Goal: Task Accomplishment & Management: Use online tool/utility

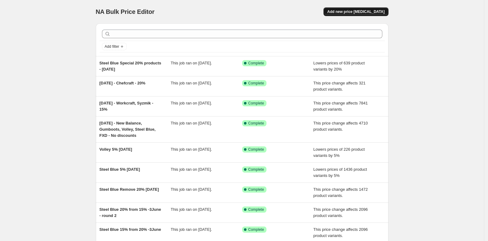
click at [366, 10] on span "Add new price [MEDICAL_DATA]" at bounding box center [355, 11] width 57 height 5
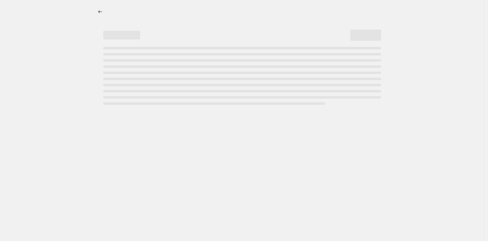
select select "percentage"
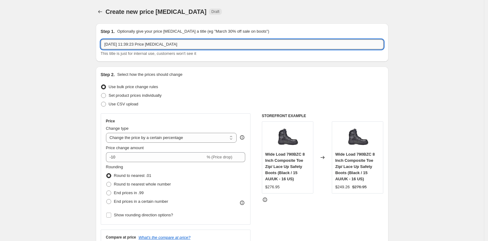
click at [150, 44] on input "[DATE] 11:39:23 Price [MEDICAL_DATA]" at bounding box center [242, 44] width 283 height 10
paste input "Syzmik individual discounts 30%"
click at [143, 44] on input "October - Syzmik individual discounts 30%" at bounding box center [242, 44] width 283 height 10
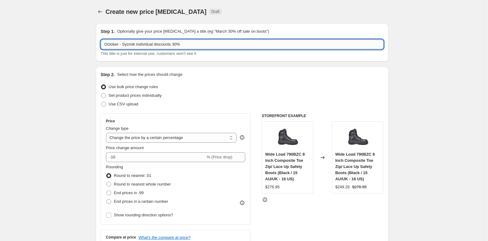
click at [143, 44] on input "October - Syzmik individual discounts 30%" at bounding box center [242, 44] width 283 height 10
click at [148, 45] on input "October - Syzmik discounts 30%" at bounding box center [242, 44] width 283 height 10
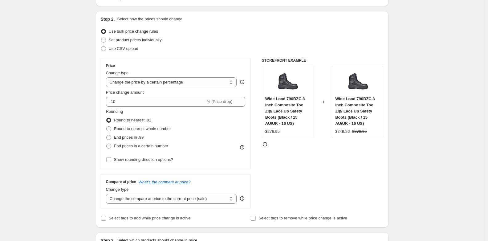
scroll to position [57, 0]
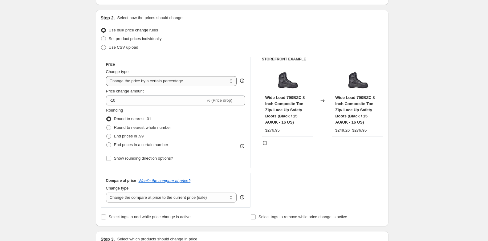
type input "October - Syzmik specific products 30%"
click at [207, 80] on select "Change the price to a certain amount Change the price by a certain amount Chang…" at bounding box center [171, 81] width 131 height 10
select select "pcap"
click at [107, 76] on select "Change the price to a certain amount Change the price by a certain amount Chang…" at bounding box center [171, 81] width 131 height 10
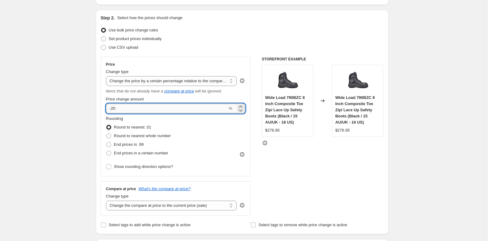
click at [115, 109] on input "-20" at bounding box center [167, 108] width 122 height 10
type input "-30"
click at [297, 173] on div "STOREFRONT EXAMPLE Wide Load 790BZC 8 Inch Composite Toe Zip/ Lace Up Safety Bo…" at bounding box center [323, 136] width 122 height 159
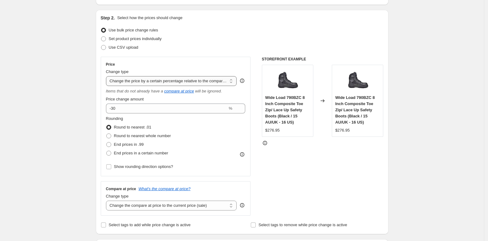
click at [207, 81] on select "Change the price to a certain amount Change the price by a certain amount Chang…" at bounding box center [171, 81] width 131 height 10
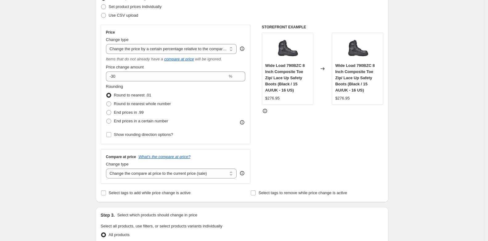
scroll to position [95, 0]
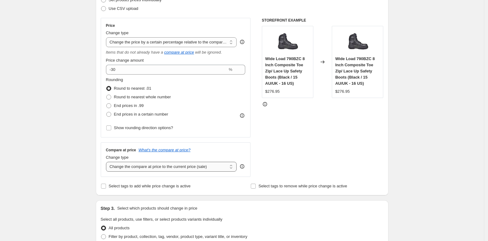
click at [220, 169] on select "Change the compare at price to the current price (sale) Change the compare at p…" at bounding box center [171, 167] width 131 height 10
select select "no_change"
click at [107, 162] on select "Change the compare at price to the current price (sale) Change the compare at p…" at bounding box center [171, 167] width 131 height 10
click at [302, 151] on div "STOREFRONT EXAMPLE Wide Load 790BZC 8 Inch Composite Toe Zip/ Lace Up Safety Bo…" at bounding box center [323, 97] width 122 height 159
click at [265, 105] on icon at bounding box center [265, 104] width 6 height 6
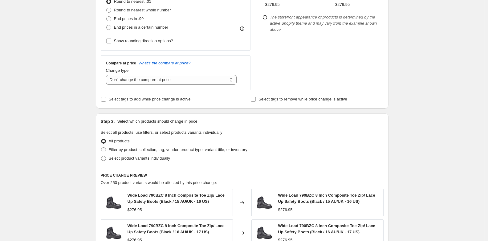
scroll to position [214, 0]
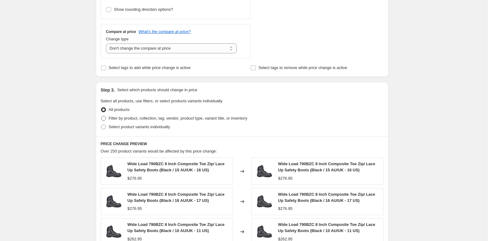
click at [205, 118] on span "Filter by product, collection, tag, vendor, product type, variant title, or inv…" at bounding box center [178, 118] width 139 height 5
click at [101, 116] on input "Filter by product, collection, tag, vendor, product type, variant title, or inv…" at bounding box center [101, 116] width 0 height 0
radio input "true"
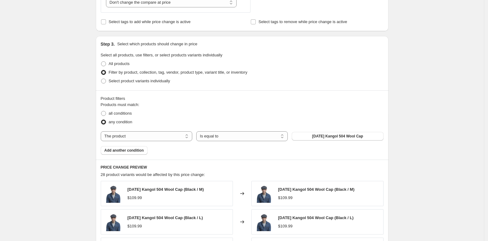
scroll to position [269, 0]
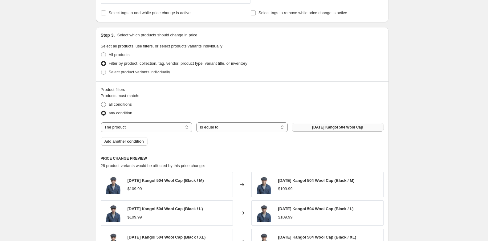
click at [330, 127] on span "[DATE] Kangol 504 Wool Cap" at bounding box center [337, 127] width 51 height 5
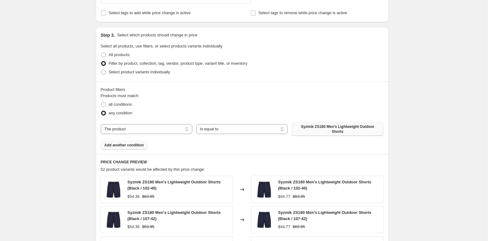
click at [128, 147] on span "Add another condition" at bounding box center [123, 145] width 39 height 5
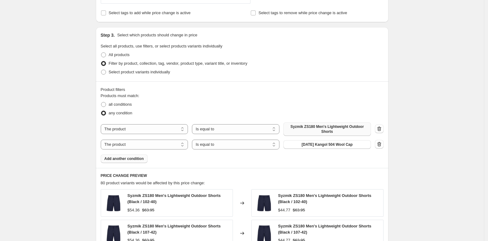
click at [136, 162] on button "Add another condition" at bounding box center [124, 158] width 47 height 9
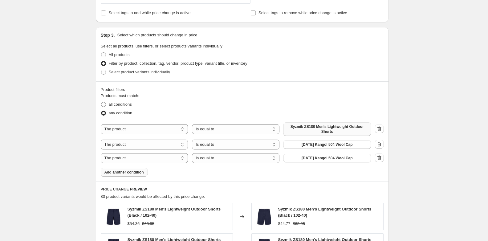
click at [143, 173] on span "Add another condition" at bounding box center [123, 172] width 39 height 5
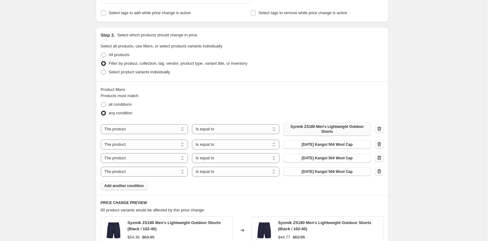
click at [137, 188] on button "Add another condition" at bounding box center [124, 185] width 47 height 9
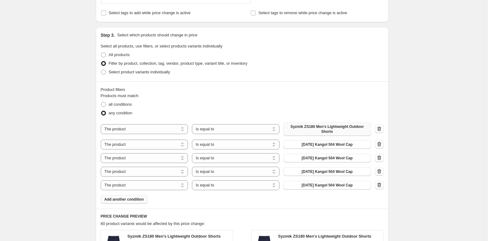
click at [138, 200] on span "Add another condition" at bounding box center [123, 199] width 39 height 5
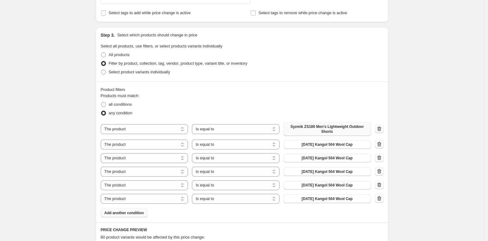
click at [140, 214] on span "Add another condition" at bounding box center [123, 212] width 39 height 5
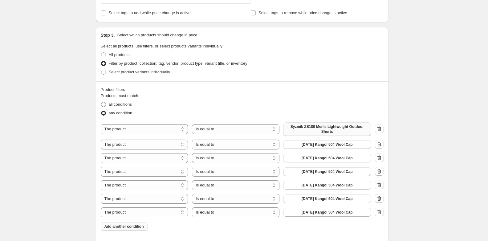
click at [136, 228] on span "Add another condition" at bounding box center [123, 226] width 39 height 5
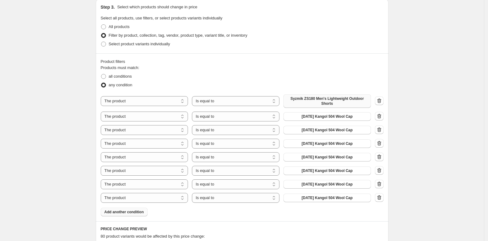
scroll to position [305, 0]
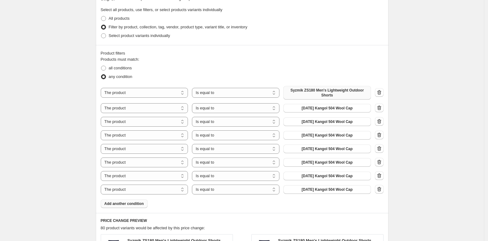
click at [133, 206] on span "Add another condition" at bounding box center [123, 203] width 39 height 5
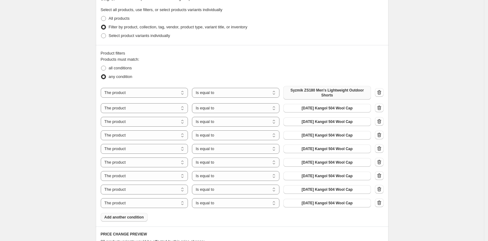
click at [135, 218] on span "Add another condition" at bounding box center [123, 217] width 39 height 5
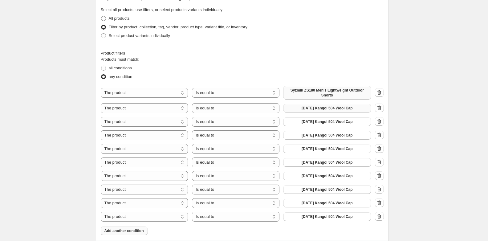
click at [348, 109] on span "[DATE] Kangol 504 Wool Cap" at bounding box center [326, 108] width 51 height 5
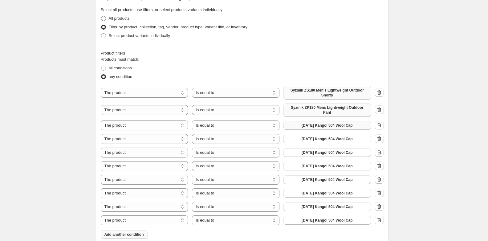
click at [323, 123] on span "[DATE] Kangol 504 Wool Cap" at bounding box center [326, 125] width 51 height 5
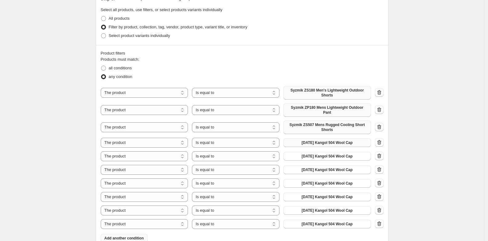
click at [325, 143] on span "[DATE] Kangol 504 Wool Cap" at bounding box center [326, 142] width 51 height 5
click at [309, 154] on span "[DATE] Kangol 504 Wool Cap" at bounding box center [326, 156] width 51 height 5
click at [308, 169] on span "[DATE] Kangol 504 Wool Cap" at bounding box center [326, 169] width 51 height 5
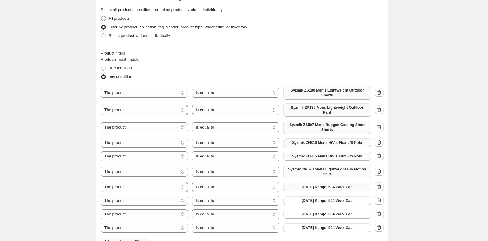
click at [329, 188] on span "[DATE] Kangol 504 Wool Cap" at bounding box center [326, 186] width 51 height 5
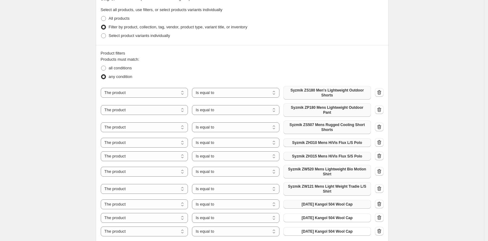
click at [335, 204] on span "[DATE] Kangol 504 Wool Cap" at bounding box center [326, 204] width 51 height 5
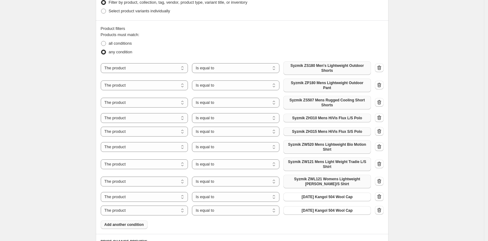
scroll to position [333, 0]
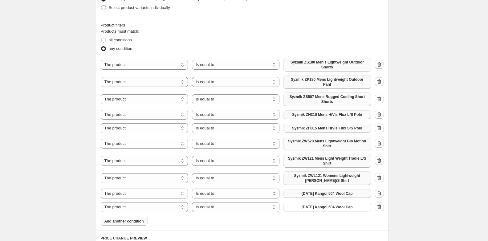
click at [322, 195] on span "[DATE] Kangol 504 Wool Cap" at bounding box center [326, 193] width 51 height 5
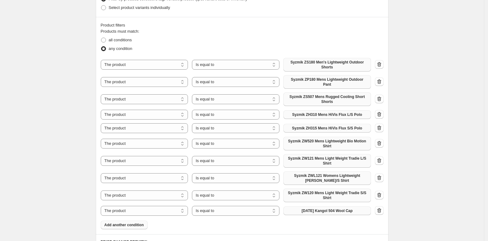
click at [347, 214] on button "[DATE] Kangol 504 Wool Cap" at bounding box center [326, 210] width 87 height 9
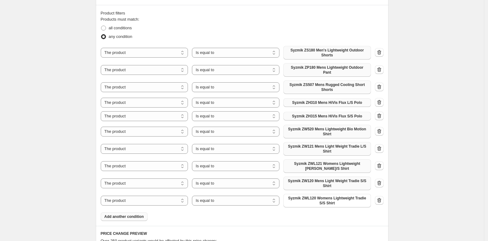
click at [140, 214] on span "Add another condition" at bounding box center [123, 216] width 39 height 5
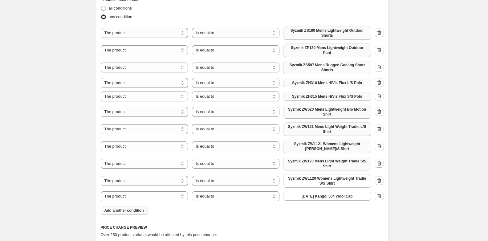
scroll to position [371, 0]
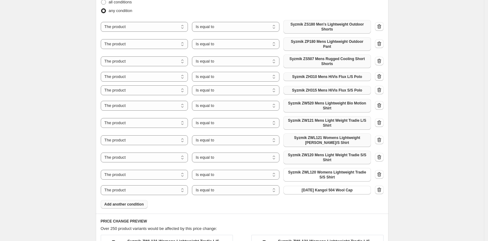
click at [144, 203] on span "Add another condition" at bounding box center [123, 204] width 39 height 5
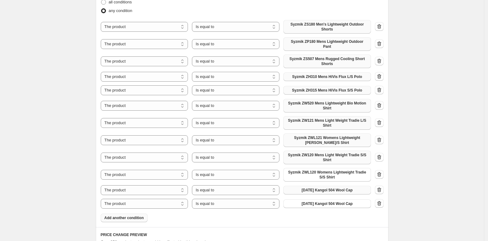
click at [322, 189] on span "[DATE] Kangol 504 Wool Cap" at bounding box center [326, 190] width 51 height 5
click at [417, 197] on div "Create new price [MEDICAL_DATA]. This page is ready Create new price [MEDICAL_D…" at bounding box center [242, 69] width 484 height 881
click at [381, 190] on icon "button" at bounding box center [379, 189] width 4 height 5
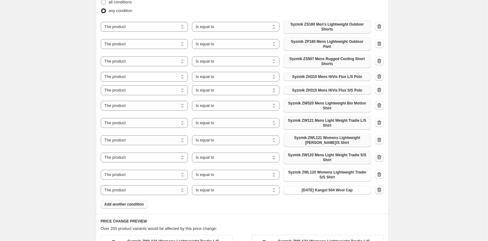
click at [381, 191] on icon "button" at bounding box center [379, 189] width 4 height 5
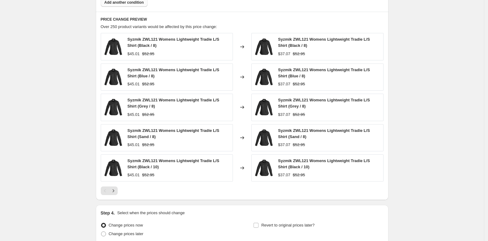
scroll to position [614, 0]
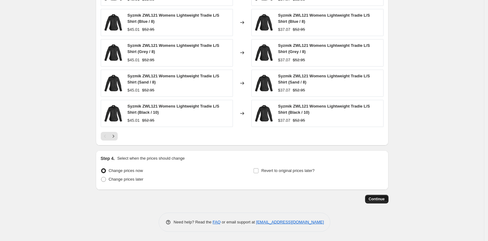
click at [382, 200] on span "Continue" at bounding box center [377, 198] width 16 height 5
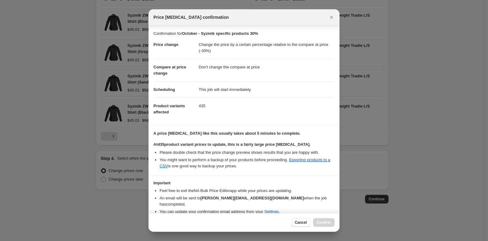
scroll to position [26, 0]
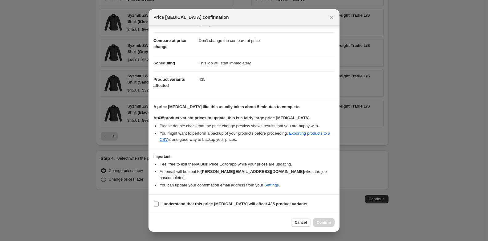
click at [201, 204] on b "I understand that this price [MEDICAL_DATA] will affect 435 product variants" at bounding box center [234, 203] width 146 height 5
click at [159, 204] on input "I understand that this price [MEDICAL_DATA] will affect 435 product variants" at bounding box center [156, 203] width 5 height 5
checkbox input "true"
click at [325, 224] on span "Confirm" at bounding box center [324, 222] width 14 height 5
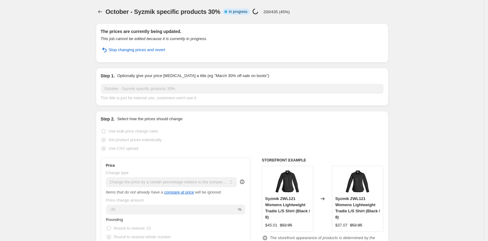
select select "pcap"
select select "no_change"
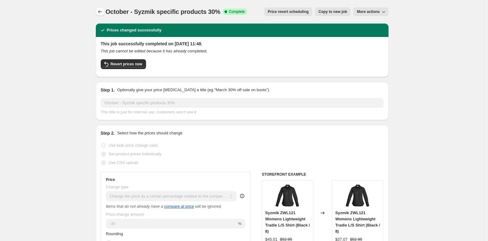
click at [102, 13] on icon "Price change jobs" at bounding box center [100, 12] width 6 height 6
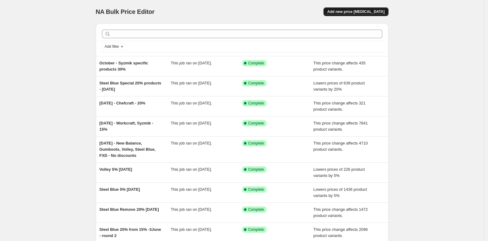
click at [363, 12] on span "Add new price [MEDICAL_DATA]" at bounding box center [355, 11] width 57 height 5
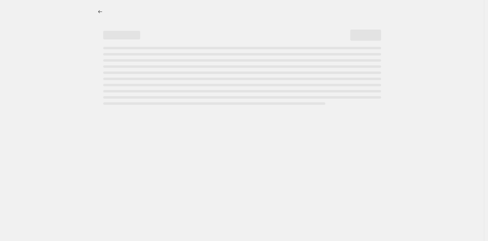
select select "percentage"
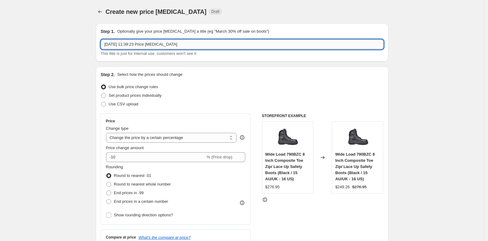
click at [190, 46] on input "[DATE] 11:39:23 Price [MEDICAL_DATA]" at bounding box center [242, 44] width 283 height 10
type input "October special 20% some products - Hard Yakka and KingGee"
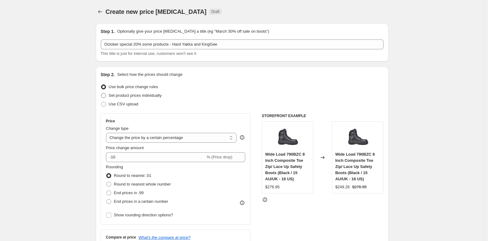
click at [128, 95] on span "Set product prices individually" at bounding box center [135, 95] width 53 height 5
click at [101, 93] on input "Set product prices individually" at bounding box center [101, 93] width 0 height 0
radio input "true"
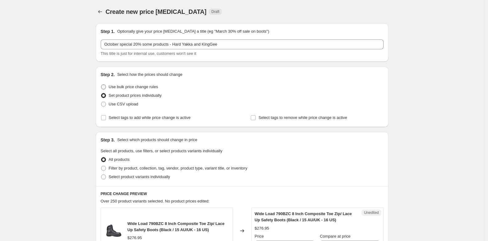
click at [156, 87] on span "Use bulk price change rules" at bounding box center [133, 86] width 49 height 5
click at [101, 85] on input "Use bulk price change rules" at bounding box center [101, 84] width 0 height 0
radio input "true"
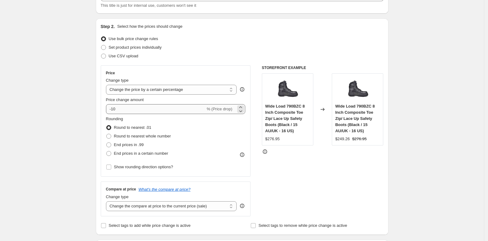
scroll to position [50, 0]
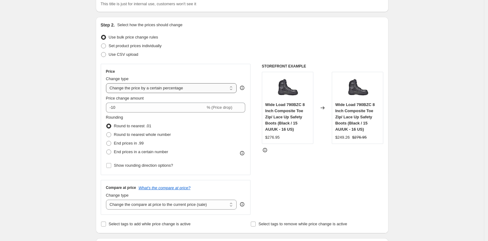
click at [200, 91] on select "Change the price to a certain amount Change the price by a certain amount Chang…" at bounding box center [171, 88] width 131 height 10
select select "pcap"
click at [107, 83] on select "Change the price to a certain amount Change the price by a certain amount Chang…" at bounding box center [171, 88] width 131 height 10
type input "-20"
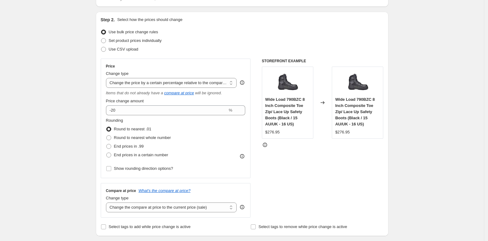
scroll to position [110, 0]
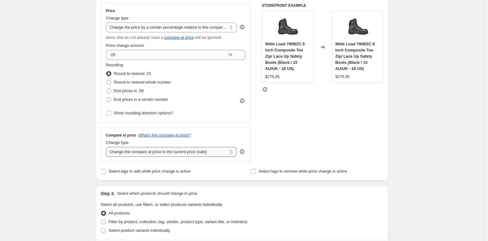
click at [192, 150] on select "Change the compare at price to the current price (sale) Change the compare at p…" at bounding box center [171, 152] width 131 height 10
select select "no_change"
click at [107, 147] on select "Change the compare at price to the current price (sale) Change the compare at p…" at bounding box center [171, 152] width 131 height 10
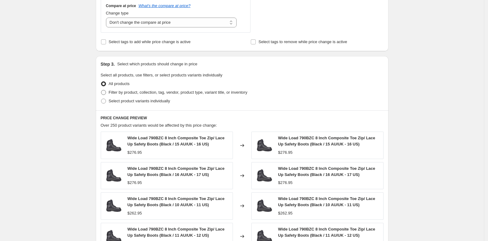
click at [128, 91] on span "Filter by product, collection, tag, vendor, product type, variant title, or inv…" at bounding box center [178, 92] width 139 height 5
click at [101, 90] on input "Filter by product, collection, tag, vendor, product type, variant title, or inv…" at bounding box center [101, 90] width 0 height 0
radio input "true"
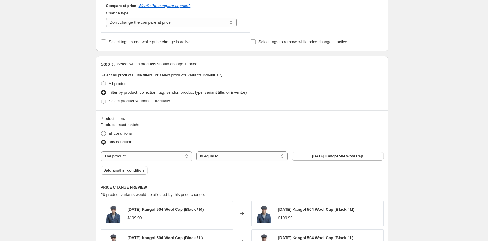
scroll to position [251, 0]
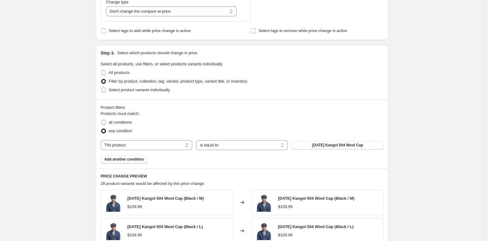
click at [143, 159] on span "Add another condition" at bounding box center [123, 159] width 39 height 5
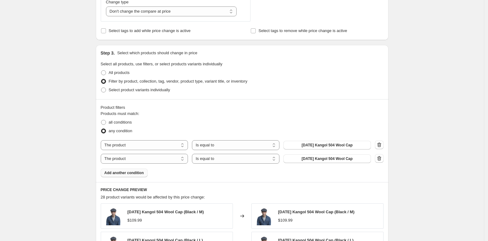
click at [142, 174] on span "Add another condition" at bounding box center [123, 172] width 39 height 5
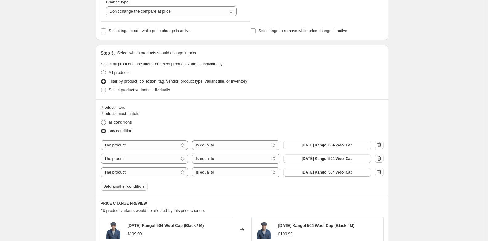
click at [134, 188] on span "Add another condition" at bounding box center [123, 186] width 39 height 5
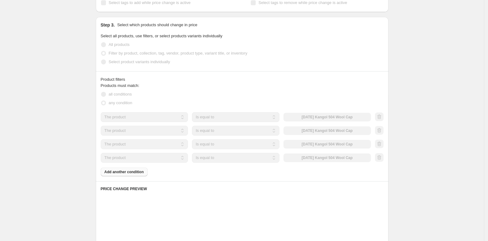
scroll to position [312, 0]
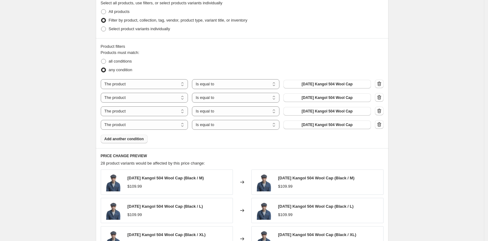
click at [140, 142] on button "Add another condition" at bounding box center [124, 139] width 47 height 9
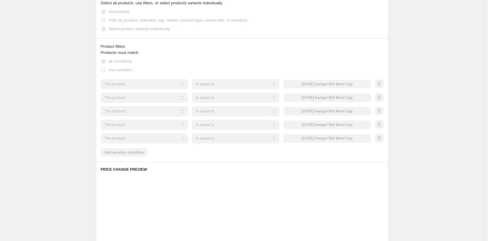
click at [142, 155] on div "Products must match: all conditions any condition The product The product's col…" at bounding box center [242, 103] width 283 height 107
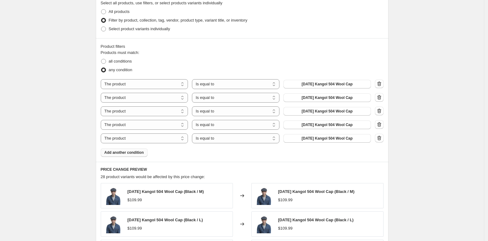
click at [142, 154] on span "Add another condition" at bounding box center [123, 152] width 39 height 5
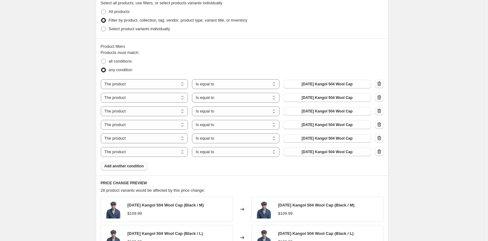
click at [143, 166] on span "Add another condition" at bounding box center [123, 166] width 39 height 5
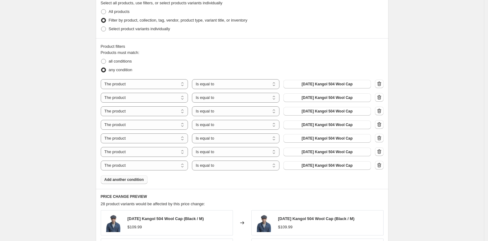
click at [141, 180] on span "Add another condition" at bounding box center [123, 179] width 39 height 5
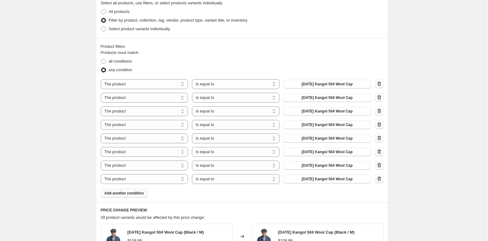
click at [140, 195] on span "Add another condition" at bounding box center [123, 193] width 39 height 5
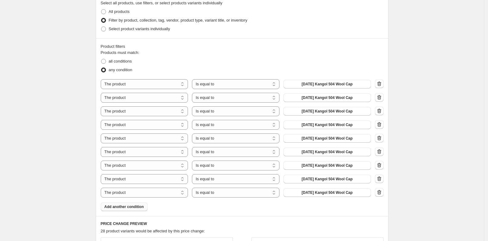
click at [141, 206] on span "Add another condition" at bounding box center [123, 206] width 39 height 5
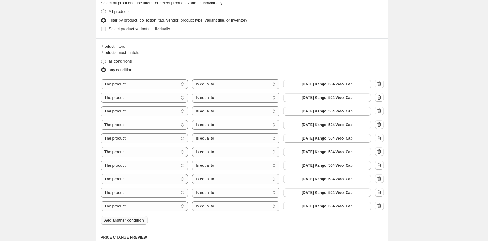
click at [137, 220] on span "Add another condition" at bounding box center [123, 220] width 39 height 5
click at [139, 234] on span "Add another condition" at bounding box center [123, 233] width 39 height 5
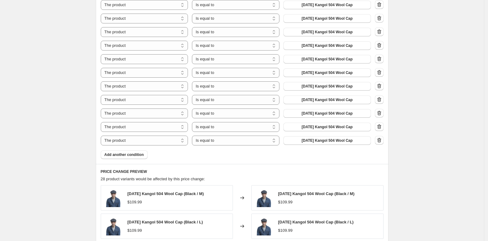
scroll to position [413, 0]
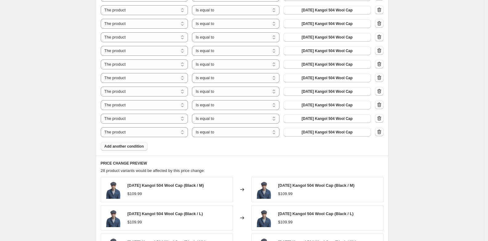
click at [136, 147] on span "Add another condition" at bounding box center [123, 146] width 39 height 5
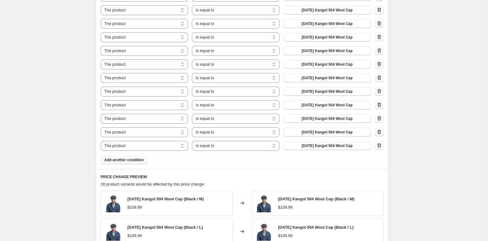
click at [137, 163] on button "Add another condition" at bounding box center [124, 160] width 47 height 9
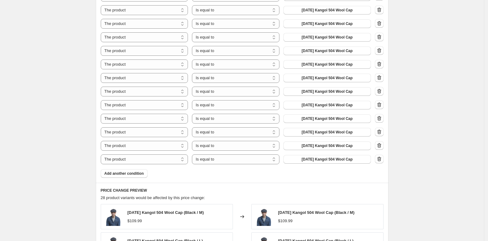
click at [142, 178] on div "Product filters Products must match: all conditions any condition The product T…" at bounding box center [242, 59] width 293 height 245
click at [142, 172] on span "Add another condition" at bounding box center [123, 173] width 39 height 5
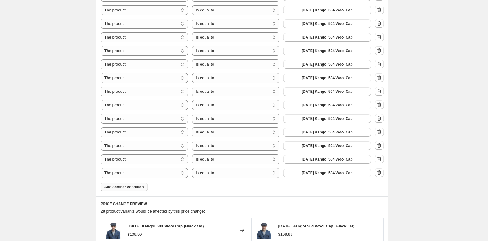
click at [135, 189] on span "Add another condition" at bounding box center [123, 186] width 39 height 5
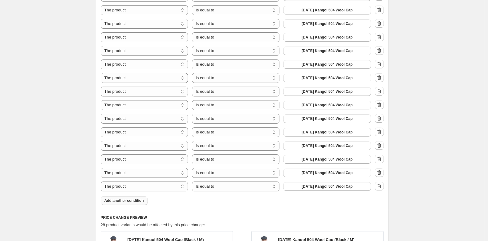
click at [138, 199] on span "Add another condition" at bounding box center [123, 200] width 39 height 5
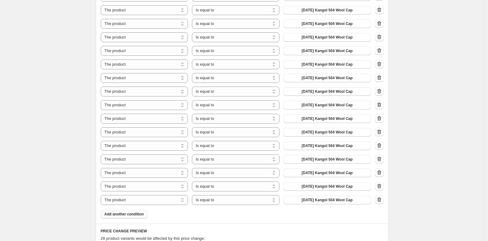
click at [137, 215] on span "Add another condition" at bounding box center [123, 214] width 39 height 5
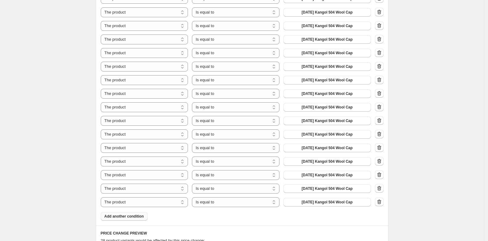
scroll to position [428, 0]
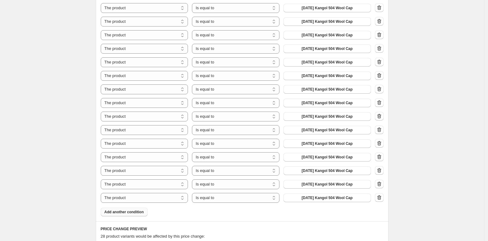
click at [138, 212] on span "Add another condition" at bounding box center [123, 211] width 39 height 5
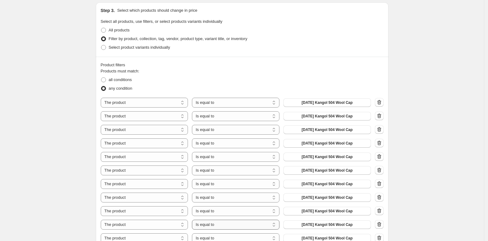
scroll to position [288, 0]
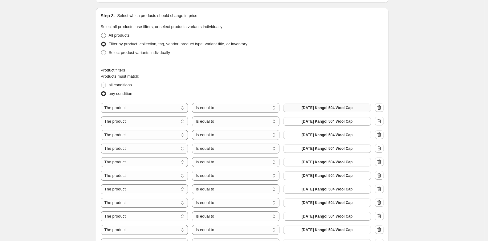
click at [329, 107] on span "[DATE] Kangol 504 Wool Cap" at bounding box center [326, 107] width 51 height 5
click at [329, 123] on button "[DATE] Kangol 504 Wool Cap" at bounding box center [326, 121] width 87 height 9
click at [334, 132] on button "[DATE] Kangol 504 Wool Cap" at bounding box center [326, 135] width 87 height 9
click at [340, 149] on span "[DATE] Kangol 504 Wool Cap" at bounding box center [326, 148] width 51 height 5
click at [333, 163] on span "[DATE] Kangol 504 Wool Cap" at bounding box center [326, 162] width 51 height 5
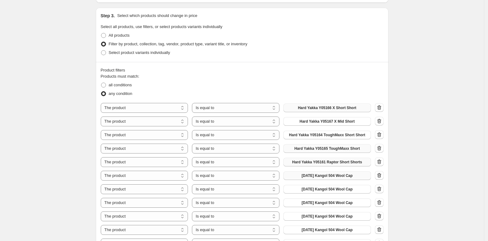
click at [342, 174] on span "[DATE] Kangol 504 Wool Cap" at bounding box center [326, 175] width 51 height 5
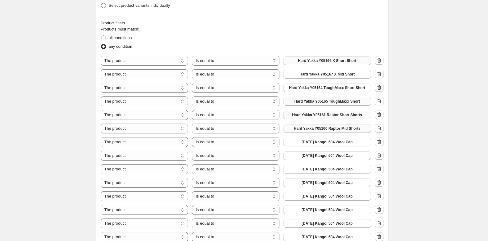
scroll to position [341, 0]
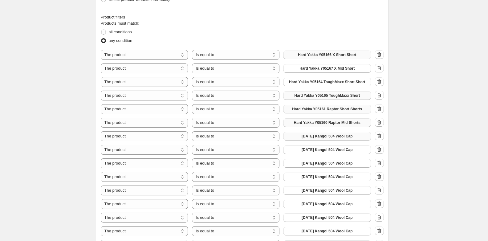
click at [328, 135] on span "[DATE] Kangol 504 Wool Cap" at bounding box center [326, 136] width 51 height 5
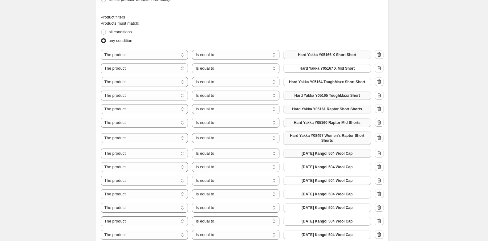
click at [337, 153] on span "[DATE] Kangol 504 Wool Cap" at bounding box center [326, 153] width 51 height 5
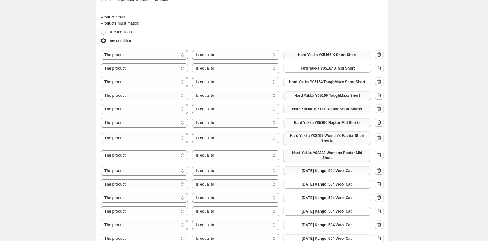
click at [341, 171] on span "[DATE] Kangol 504 Wool Cap" at bounding box center [326, 170] width 51 height 5
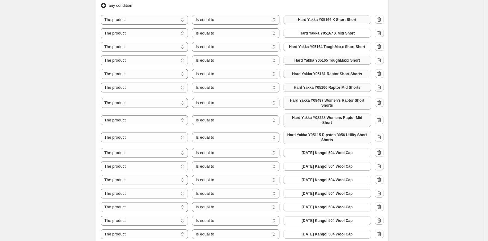
scroll to position [417, 0]
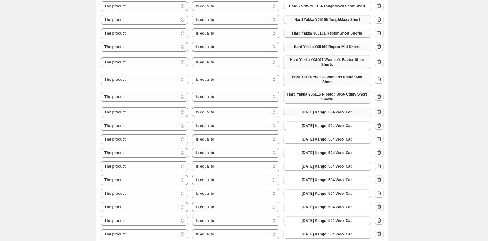
click at [337, 112] on span "[DATE] Kangol 504 Wool Cap" at bounding box center [326, 112] width 51 height 5
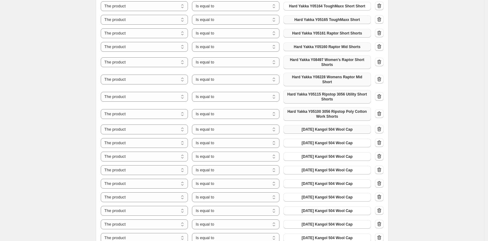
click at [331, 129] on span "[DATE] Kangol 504 Wool Cap" at bounding box center [326, 129] width 51 height 5
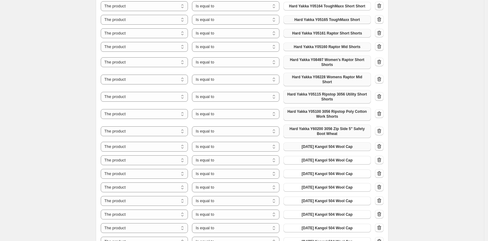
click at [336, 147] on span "[DATE] Kangol 504 Wool Cap" at bounding box center [326, 146] width 51 height 5
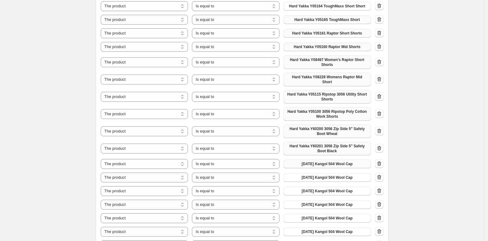
click at [340, 162] on span "[DATE] Kangol 504 Wool Cap" at bounding box center [326, 163] width 51 height 5
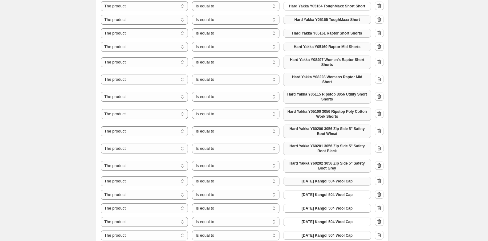
click at [329, 179] on span "[DATE] Kangol 504 Wool Cap" at bounding box center [326, 181] width 51 height 5
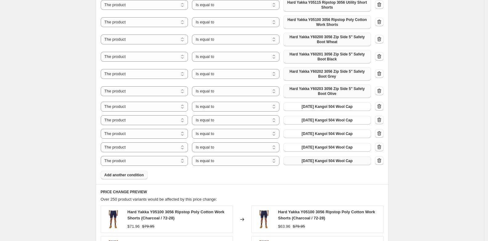
scroll to position [515, 0]
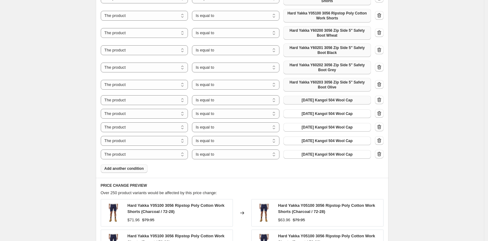
click at [343, 101] on span "[DATE] Kangol 504 Wool Cap" at bounding box center [326, 100] width 51 height 5
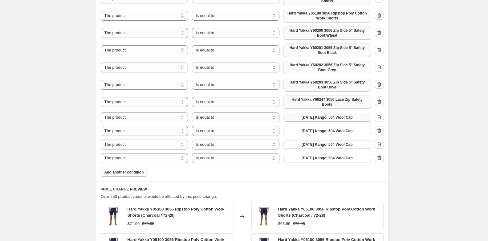
click at [333, 117] on span "[DATE] Kangol 504 Wool Cap" at bounding box center [326, 117] width 51 height 5
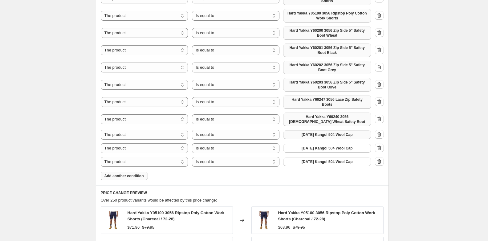
click at [341, 134] on span "[DATE] Kangol 504 Wool Cap" at bounding box center [326, 134] width 51 height 5
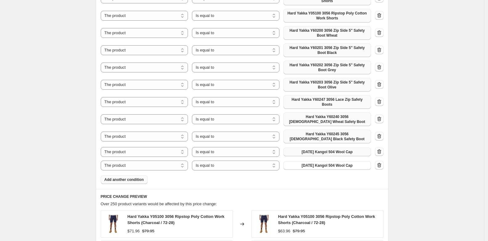
click at [340, 152] on span "[DATE] Kangol 504 Wool Cap" at bounding box center [326, 151] width 51 height 5
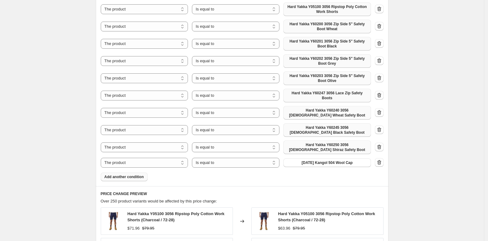
scroll to position [527, 0]
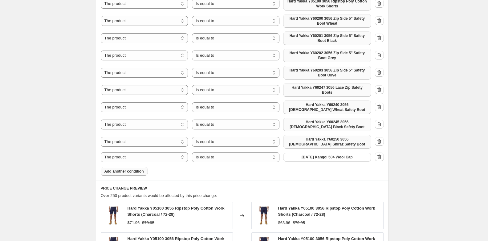
click at [133, 170] on span "Add another condition" at bounding box center [123, 171] width 39 height 5
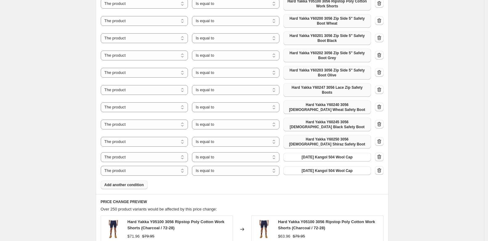
click at [135, 186] on span "Add another condition" at bounding box center [123, 184] width 39 height 5
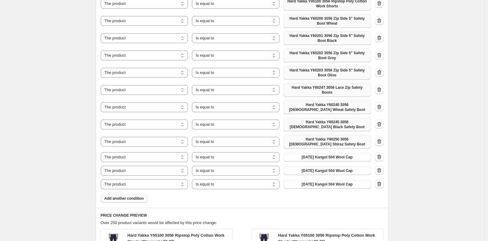
click at [133, 198] on span "Add another condition" at bounding box center [123, 198] width 39 height 5
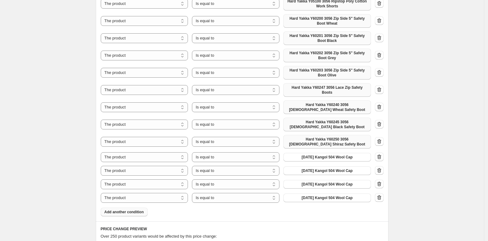
click at [133, 214] on button "Add another condition" at bounding box center [124, 212] width 47 height 9
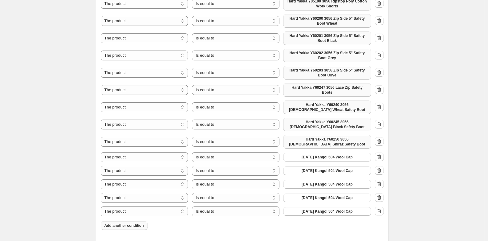
click at [132, 228] on button "Add another condition" at bounding box center [124, 225] width 47 height 9
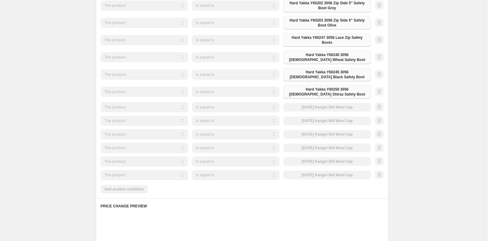
scroll to position [734, 0]
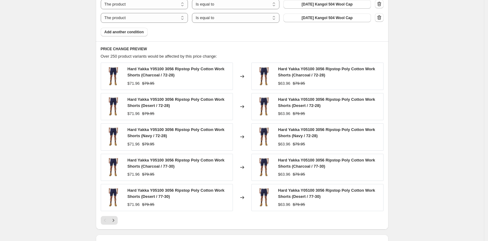
click at [136, 34] on span "Add another condition" at bounding box center [123, 32] width 39 height 5
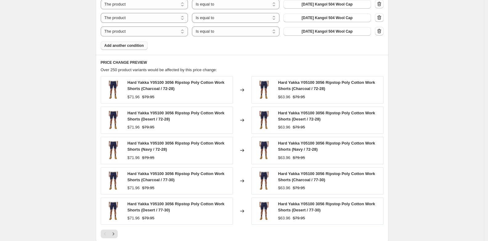
click at [137, 47] on span "Add another condition" at bounding box center [123, 45] width 39 height 5
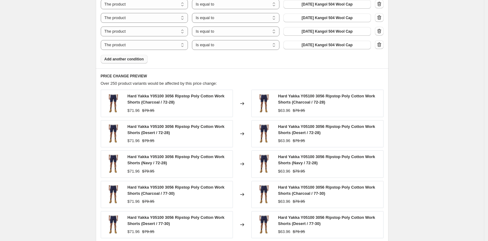
click at [135, 60] on span "Add another condition" at bounding box center [123, 59] width 39 height 5
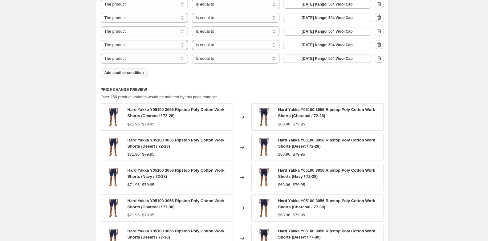
click at [136, 73] on span "Add another condition" at bounding box center [123, 72] width 39 height 5
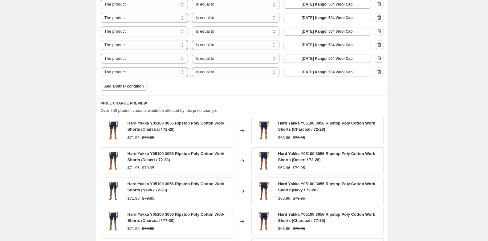
click at [136, 88] on span "Add another condition" at bounding box center [123, 86] width 39 height 5
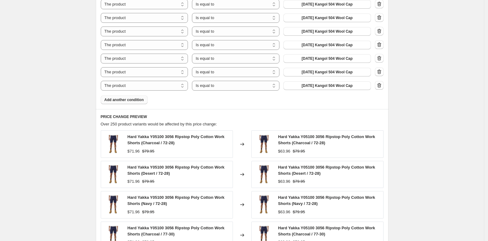
click at [133, 98] on span "Add another condition" at bounding box center [123, 99] width 39 height 5
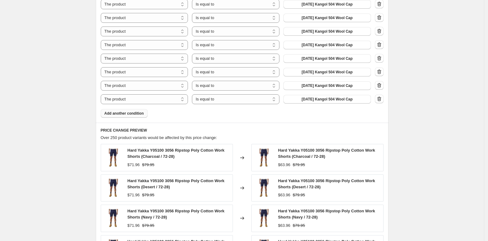
click at [135, 115] on span "Add another condition" at bounding box center [123, 113] width 39 height 5
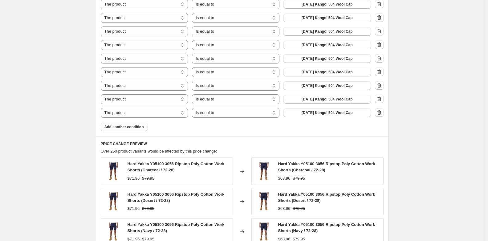
click at [139, 130] on button "Add another condition" at bounding box center [124, 127] width 47 height 9
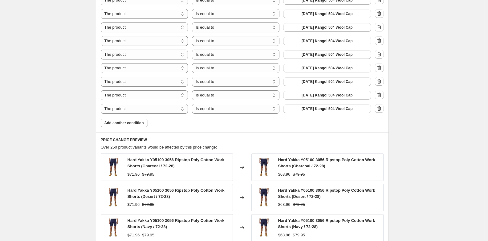
scroll to position [786, 0]
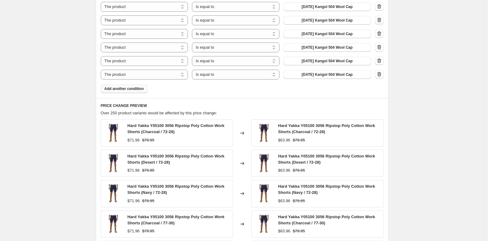
click at [139, 91] on span "Add another condition" at bounding box center [123, 88] width 39 height 5
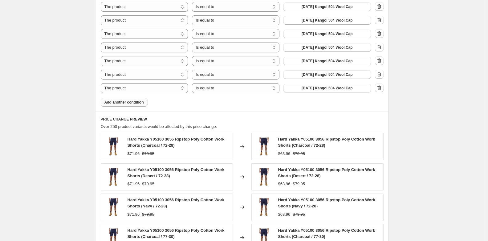
click at [140, 103] on span "Add another condition" at bounding box center [123, 102] width 39 height 5
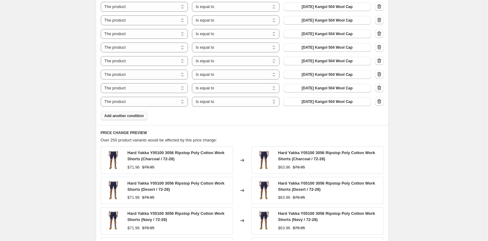
click at [142, 116] on span "Add another condition" at bounding box center [123, 115] width 39 height 5
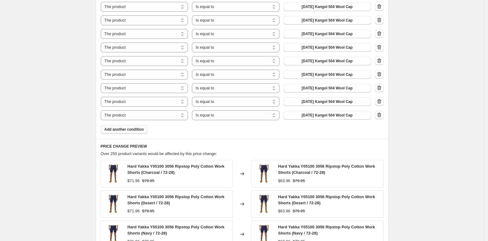
click at [136, 128] on span "Add another condition" at bounding box center [123, 129] width 39 height 5
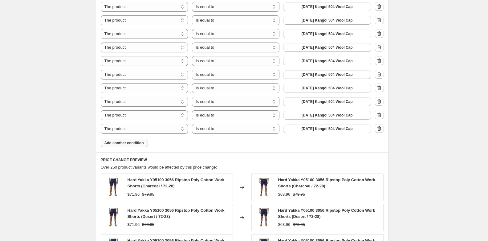
click at [141, 143] on span "Add another condition" at bounding box center [123, 142] width 39 height 5
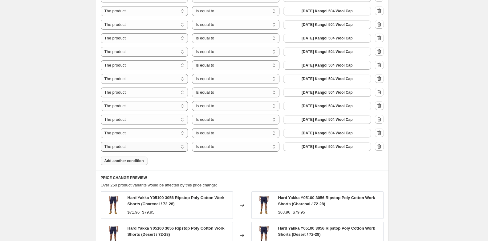
scroll to position [797, 0]
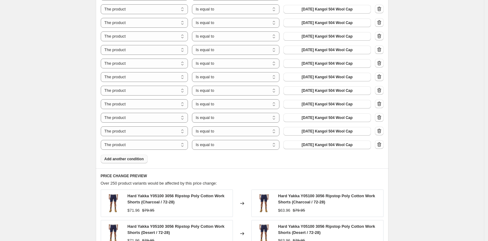
click at [137, 156] on button "Add another condition" at bounding box center [124, 159] width 47 height 9
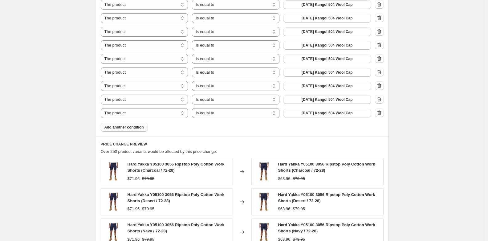
scroll to position [844, 0]
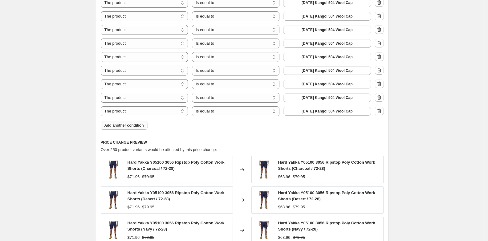
click at [134, 126] on span "Add another condition" at bounding box center [123, 125] width 39 height 5
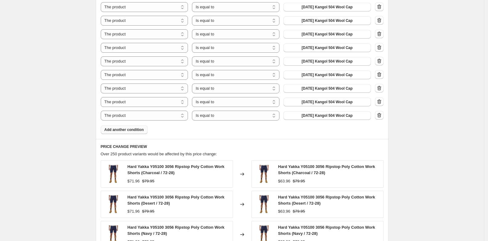
scroll to position [856, 0]
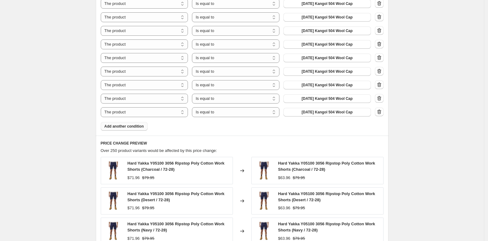
click at [143, 122] on button "Add another condition" at bounding box center [124, 126] width 47 height 9
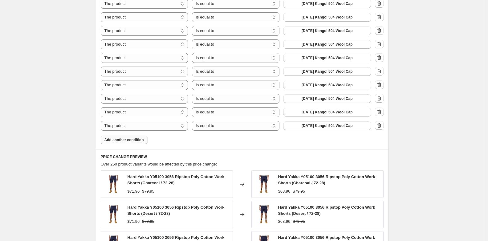
click at [143, 141] on span "Add another condition" at bounding box center [123, 139] width 39 height 5
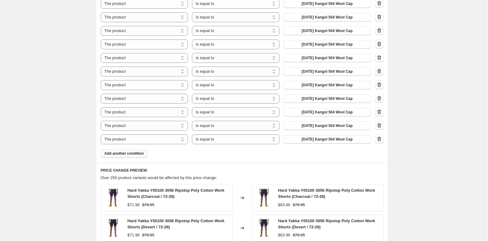
click at [144, 153] on span "Add another condition" at bounding box center [123, 153] width 39 height 5
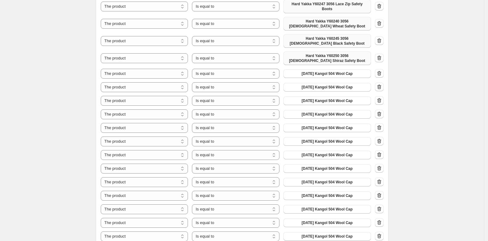
scroll to position [609, 0]
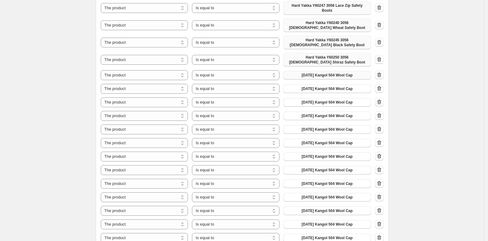
click at [342, 75] on span "[DATE] Kangol 504 Wool Cap" at bounding box center [326, 75] width 51 height 5
click at [351, 89] on span "[DATE] Kangol 504 Wool Cap" at bounding box center [326, 88] width 51 height 5
click at [336, 102] on span "[DATE] Kangol 504 Wool Cap" at bounding box center [326, 102] width 51 height 5
click at [348, 115] on span "[DATE] Kangol 504 Wool Cap" at bounding box center [326, 115] width 51 height 5
click at [338, 129] on span "[DATE] Kangol 504 Wool Cap" at bounding box center [326, 129] width 51 height 5
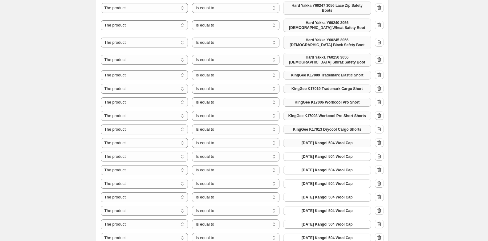
click at [342, 144] on span "[DATE] Kangol 504 Wool Cap" at bounding box center [326, 142] width 51 height 5
click at [358, 161] on button "[DATE] Kangol 504 Wool Cap" at bounding box center [326, 156] width 87 height 9
click at [381, 159] on icon "button" at bounding box center [379, 156] width 6 height 6
click at [353, 157] on span "[DATE] Kangol 504 Wool Cap" at bounding box center [326, 156] width 51 height 5
click at [342, 172] on span "[DATE] Kangol 504 Wool Cap" at bounding box center [326, 170] width 51 height 5
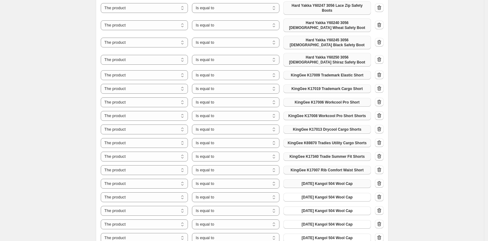
click at [348, 186] on span "[DATE] Kangol 504 Wool Cap" at bounding box center [326, 183] width 51 height 5
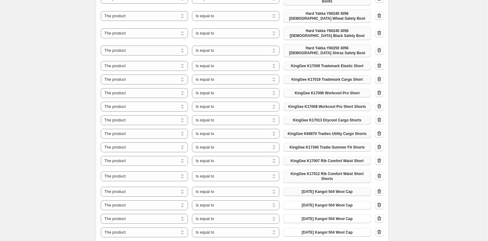
scroll to position [627, 0]
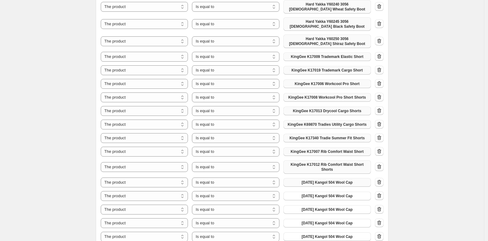
click at [364, 185] on button "[DATE] Kangol 504 Wool Cap" at bounding box center [326, 182] width 87 height 9
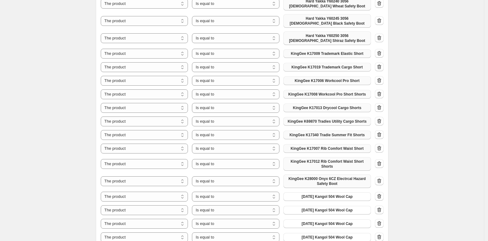
scroll to position [638, 0]
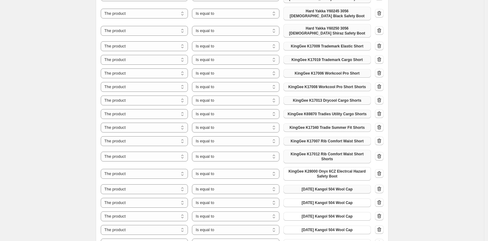
click at [352, 192] on span "[DATE] Kangol 504 Wool Cap" at bounding box center [326, 189] width 51 height 5
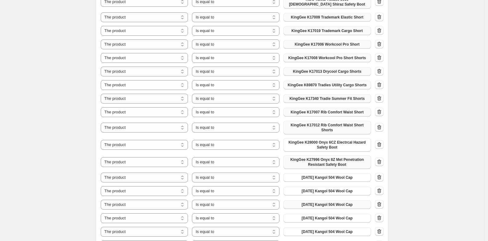
scroll to position [713, 0]
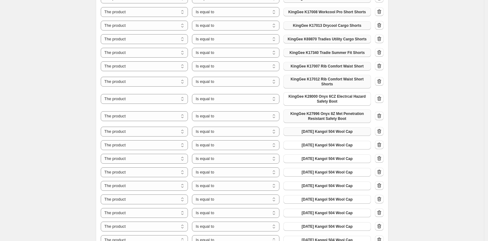
click at [341, 132] on span "[DATE] Kangol 504 Wool Cap" at bounding box center [326, 131] width 51 height 5
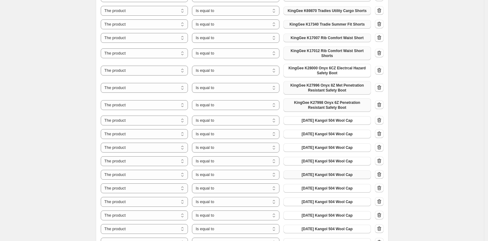
scroll to position [757, 0]
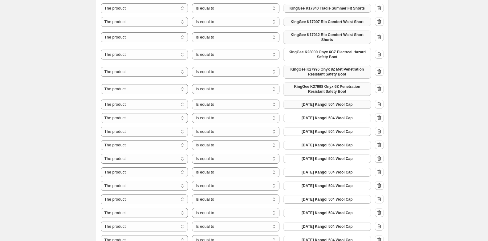
click at [337, 107] on span "[DATE] Kangol 504 Wool Cap" at bounding box center [326, 104] width 51 height 5
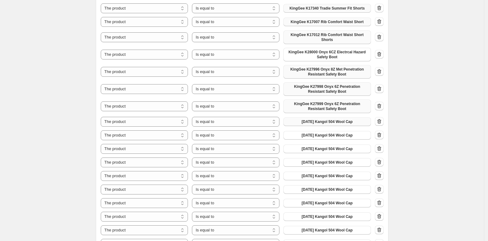
click at [316, 124] on span "[DATE] Kangol 504 Wool Cap" at bounding box center [326, 121] width 51 height 5
click at [380, 126] on button "button" at bounding box center [379, 121] width 9 height 9
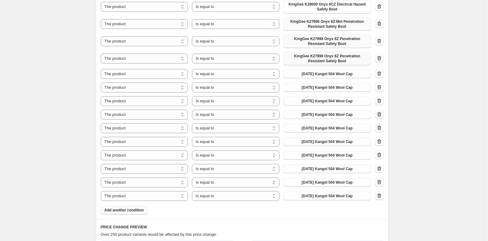
scroll to position [805, 0]
click at [381, 76] on icon "button" at bounding box center [379, 73] width 6 height 6
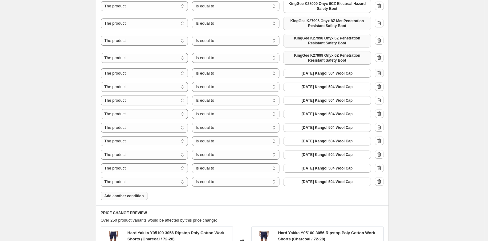
click at [382, 77] on button "button" at bounding box center [379, 73] width 9 height 9
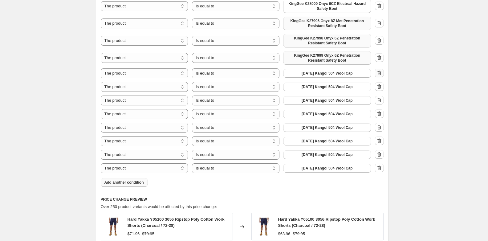
click at [382, 77] on button "button" at bounding box center [379, 73] width 9 height 9
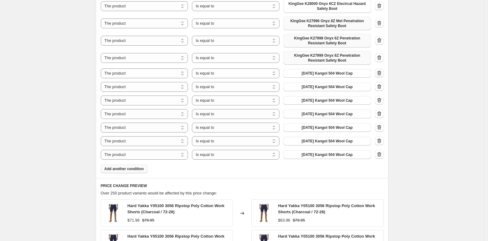
click at [382, 77] on button "button" at bounding box center [379, 73] width 9 height 9
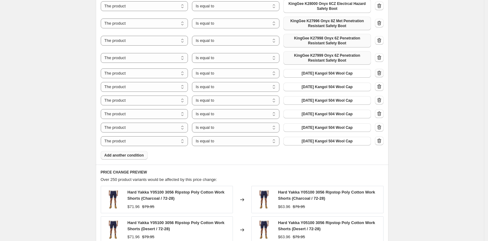
click at [382, 77] on button "button" at bounding box center [379, 73] width 9 height 9
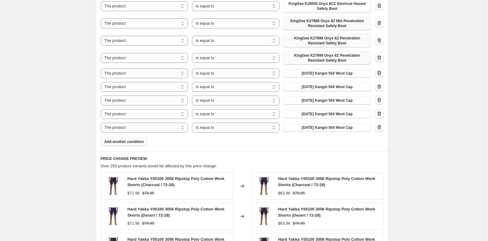
click at [382, 77] on button "button" at bounding box center [379, 73] width 9 height 9
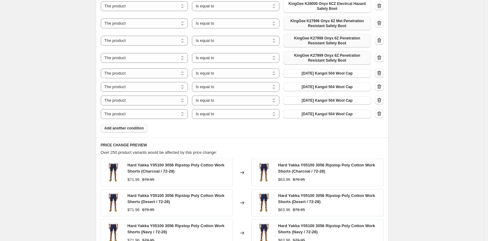
click at [382, 77] on button "button" at bounding box center [379, 73] width 9 height 9
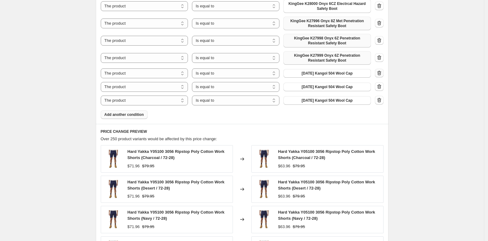
click at [382, 77] on button "button" at bounding box center [379, 73] width 9 height 9
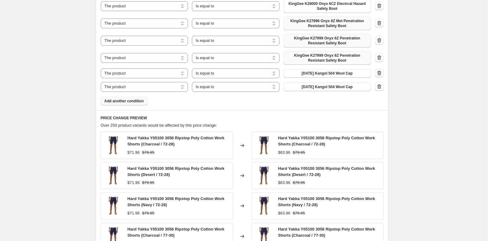
click at [382, 77] on button "button" at bounding box center [379, 73] width 9 height 9
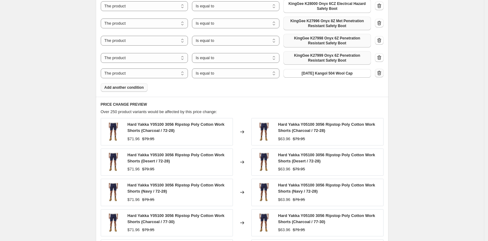
click at [382, 77] on button "button" at bounding box center [379, 73] width 9 height 9
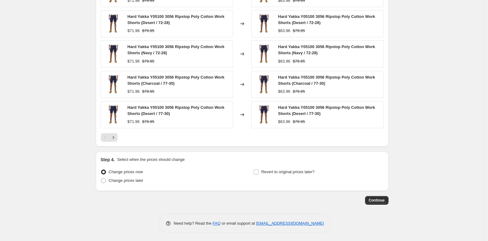
scroll to position [935, 0]
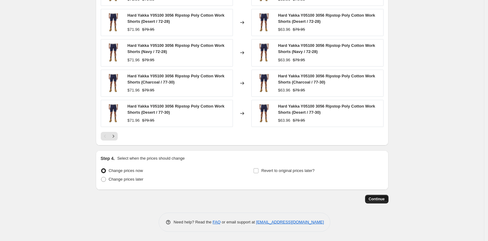
click at [384, 198] on span "Continue" at bounding box center [377, 198] width 16 height 5
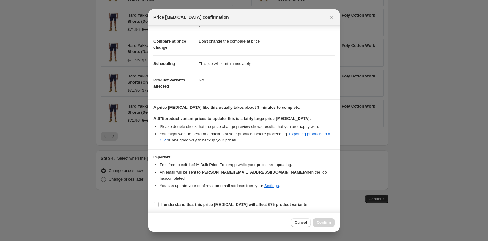
scroll to position [26, 0]
click at [192, 204] on b "I understand that this price [MEDICAL_DATA] will affect 675 product variants" at bounding box center [234, 203] width 146 height 5
click at [159, 204] on input "I understand that this price [MEDICAL_DATA] will affect 675 product variants" at bounding box center [156, 203] width 5 height 5
checkbox input "true"
click at [327, 222] on span "Confirm" at bounding box center [324, 222] width 14 height 5
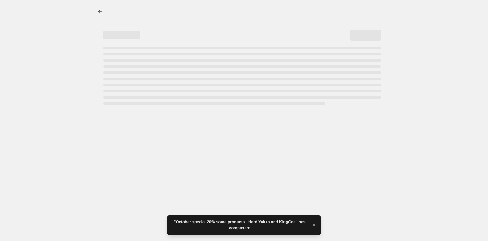
select select "pcap"
select select "no_change"
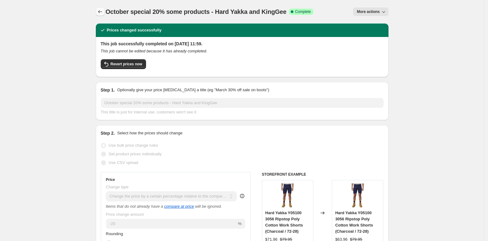
click at [100, 12] on icon "Price change jobs" at bounding box center [100, 11] width 4 height 3
